Goal: Information Seeking & Learning: Understand process/instructions

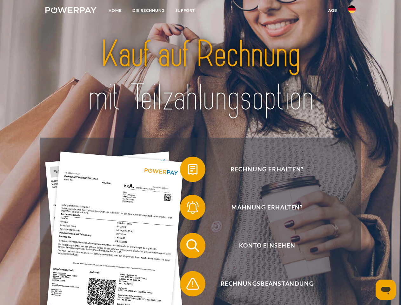
click at [71, 11] on img at bounding box center [70, 10] width 51 height 6
click at [352, 11] on img at bounding box center [352, 9] width 8 height 8
click at [332, 10] on link "agb" at bounding box center [333, 10] width 20 height 11
click at [188, 171] on span at bounding box center [183, 169] width 32 height 32
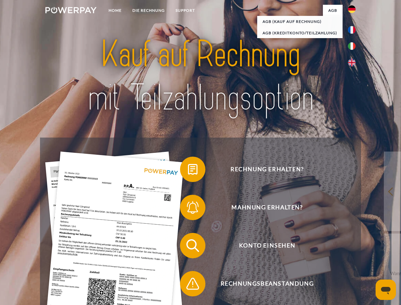
click at [188, 209] on span at bounding box center [183, 207] width 32 height 32
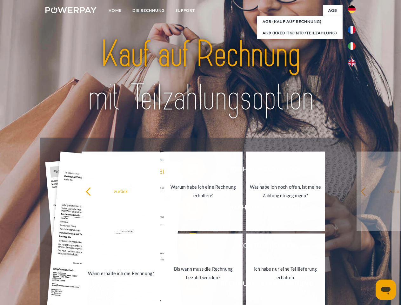
click at [188, 247] on link "Bis wann muss die Rechnung bezahlt werden?" at bounding box center [203, 272] width 79 height 79
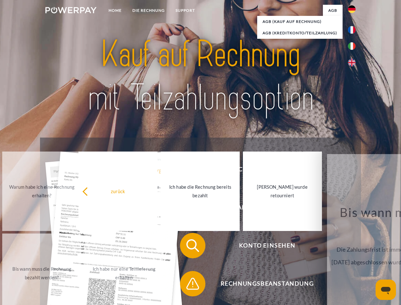
click at [188, 285] on span at bounding box center [183, 284] width 32 height 32
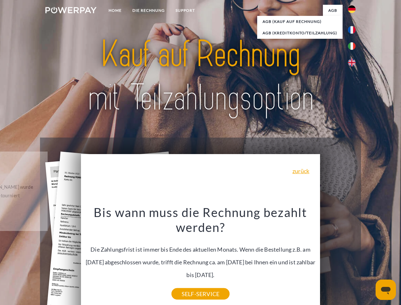
click at [386, 290] on icon "Messaging-Fenster öffnen" at bounding box center [386, 291] width 10 height 8
